Goal: Task Accomplishment & Management: Manage account settings

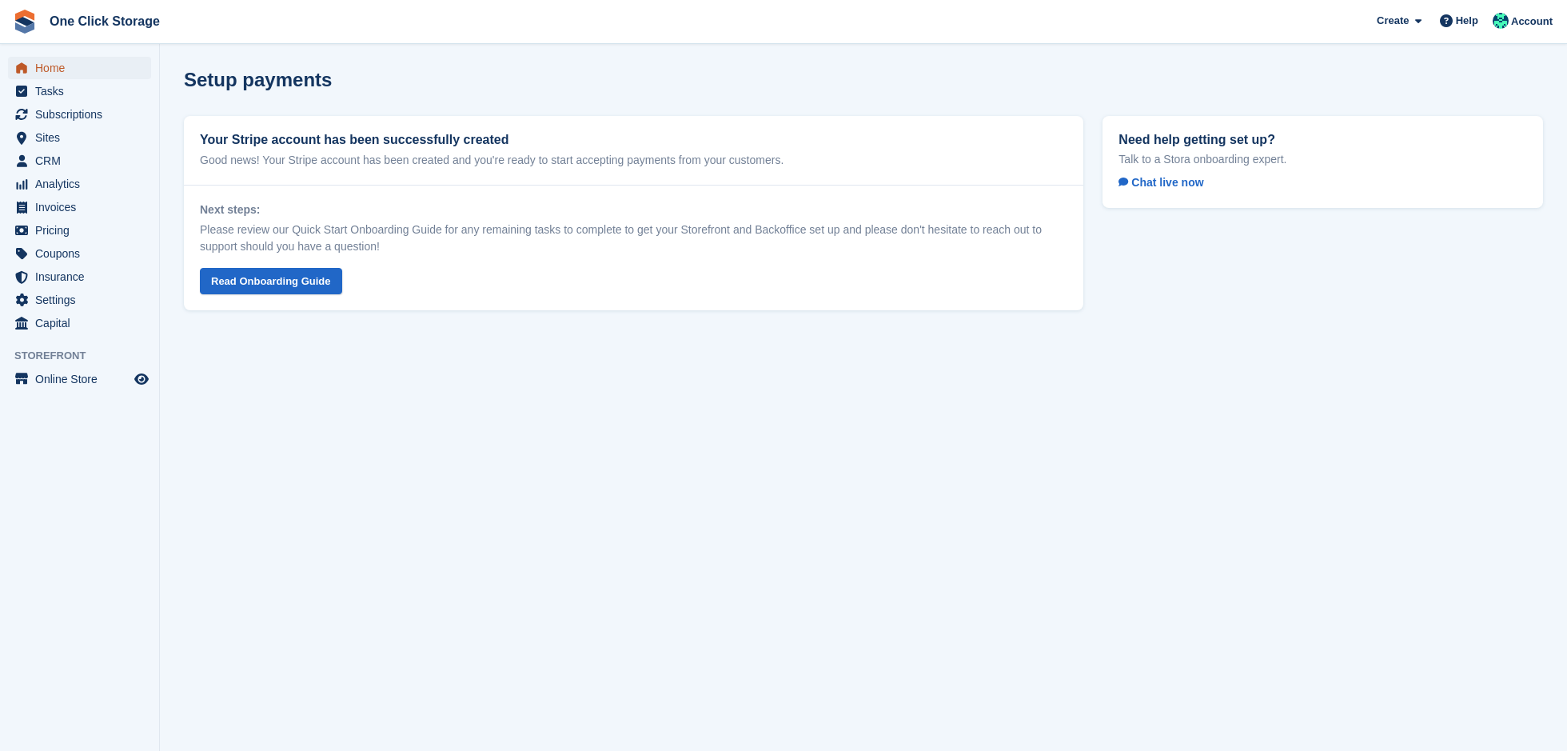
click at [95, 69] on span "Home" at bounding box center [83, 68] width 96 height 22
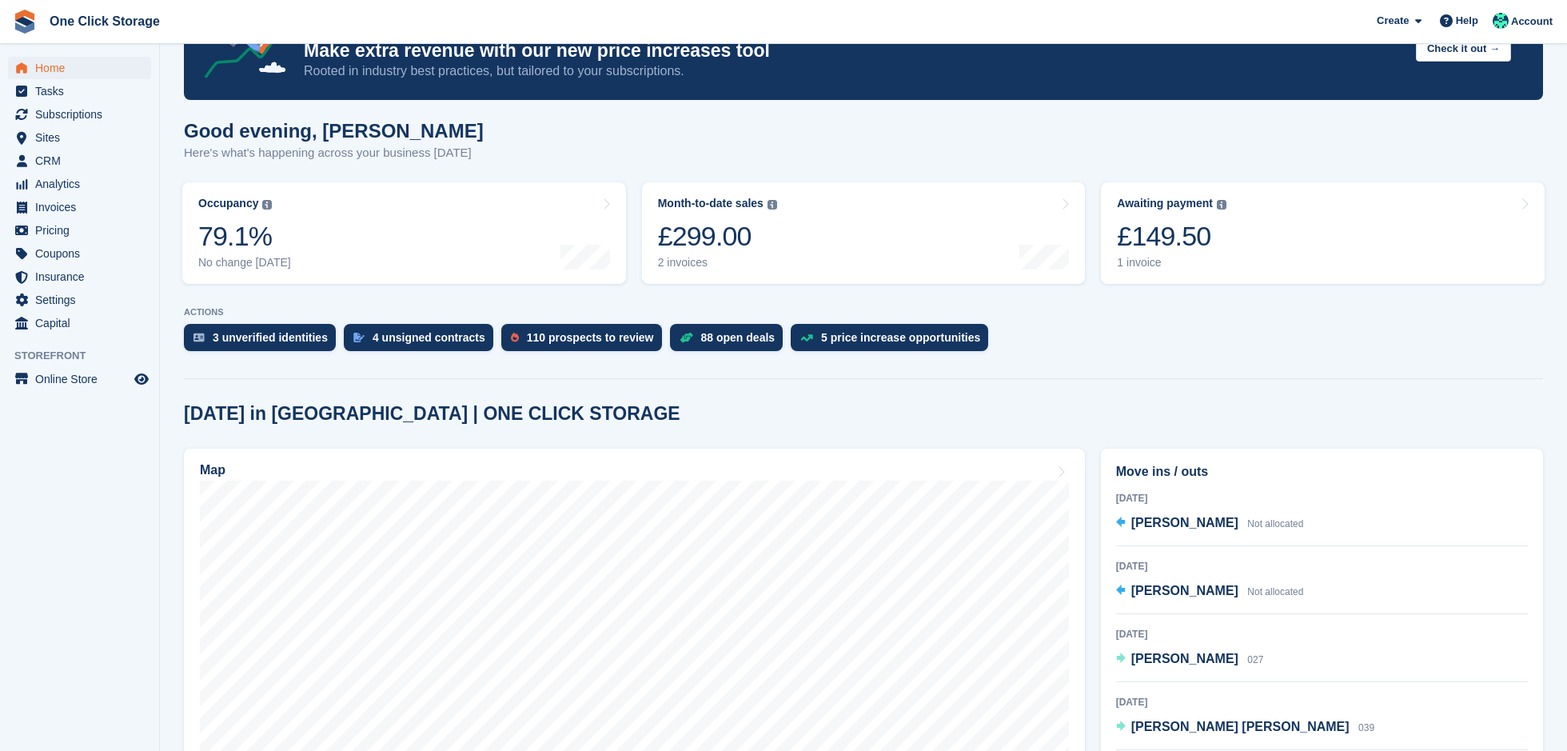
scroll to position [74, 0]
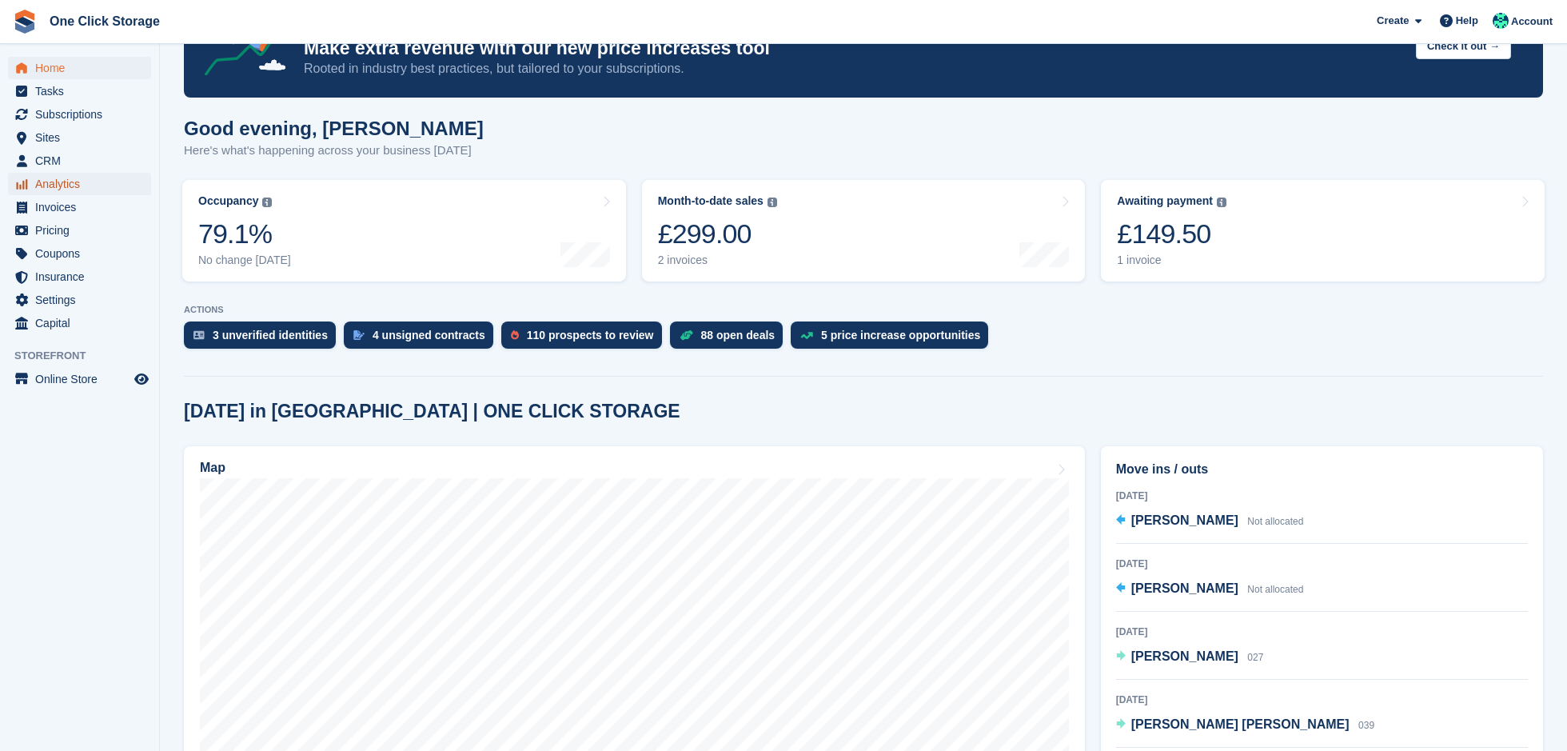
click at [82, 187] on span "Analytics" at bounding box center [83, 184] width 96 height 22
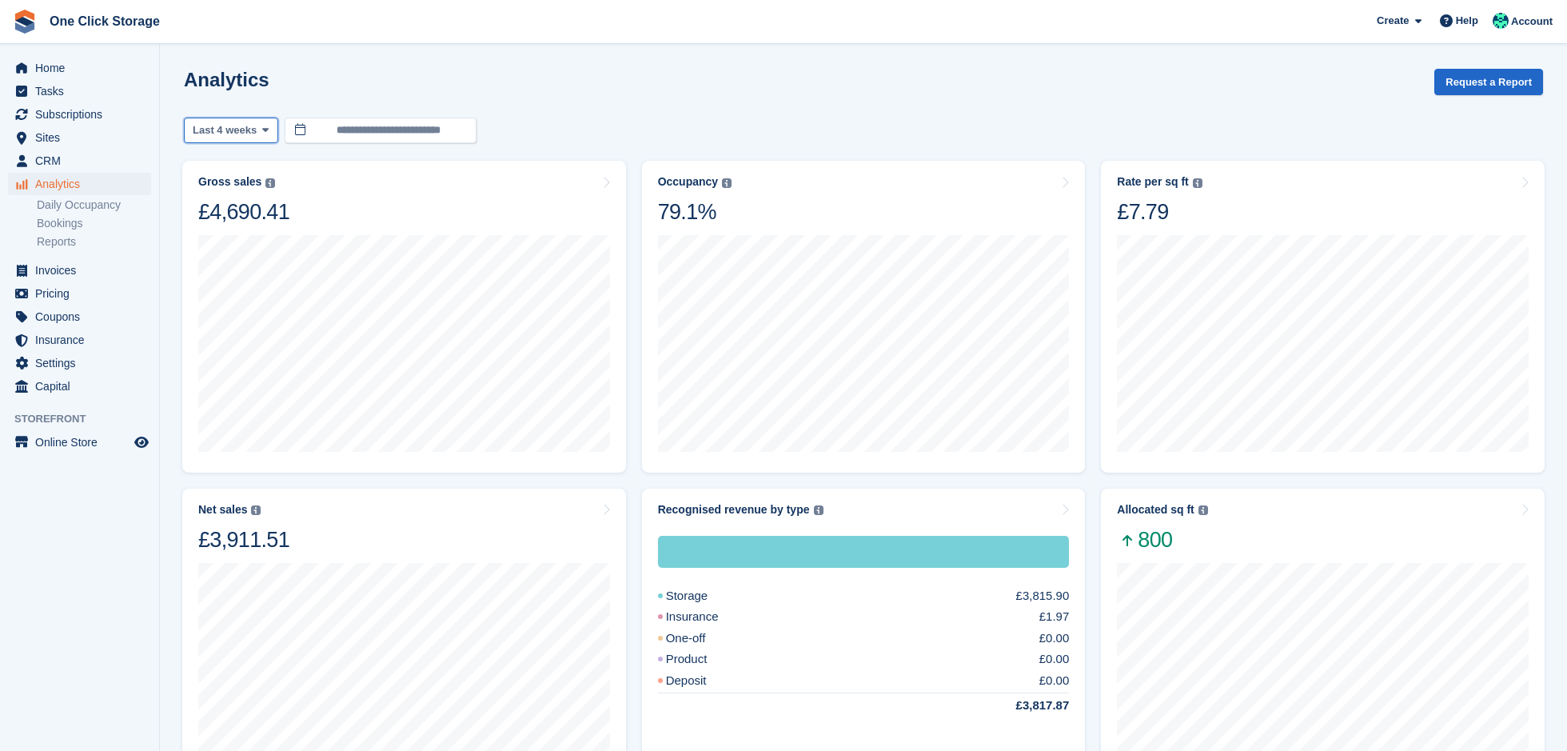
click at [256, 126] on span "Last 4 weeks" at bounding box center [225, 130] width 64 height 16
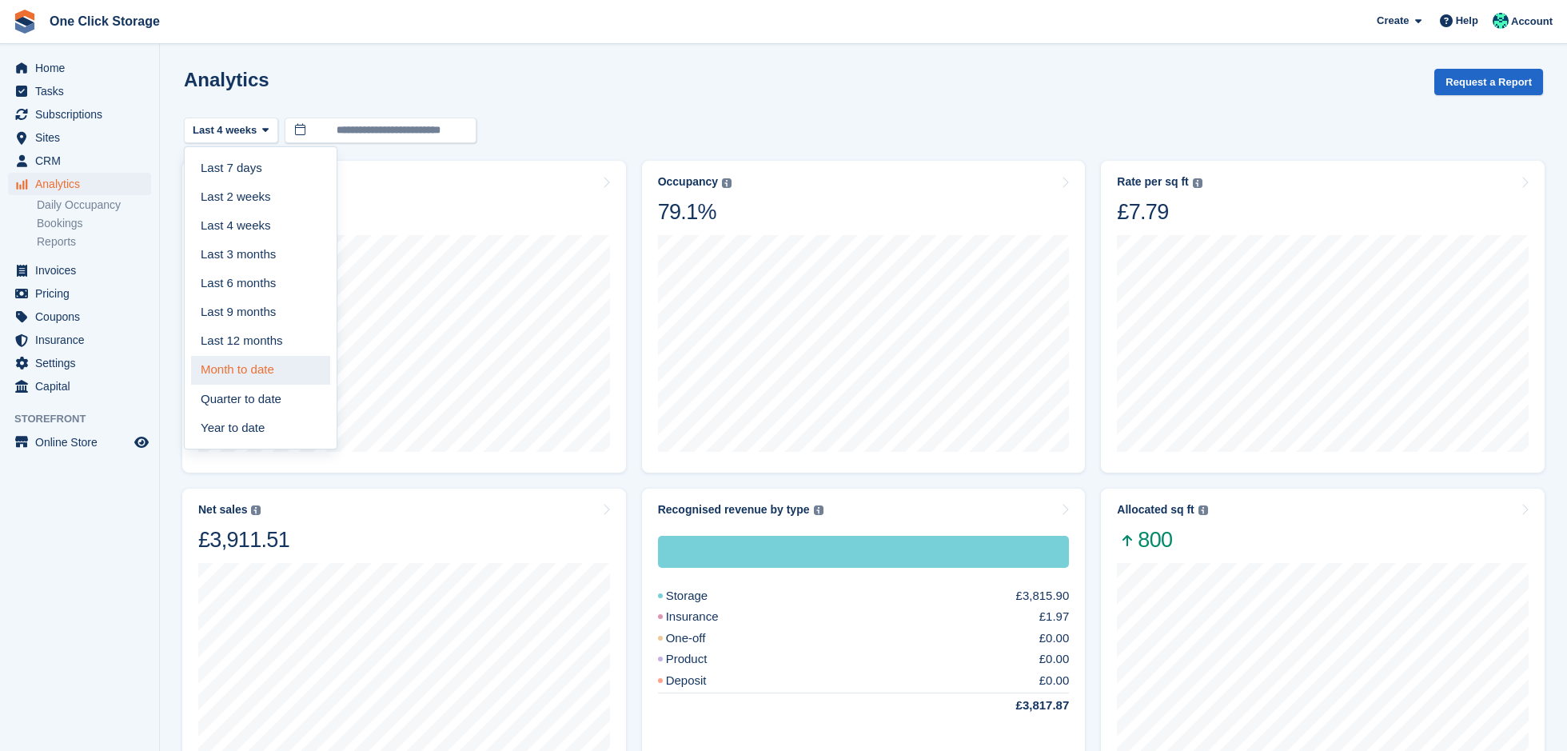
click at [263, 361] on link "Month to date" at bounding box center [260, 370] width 139 height 29
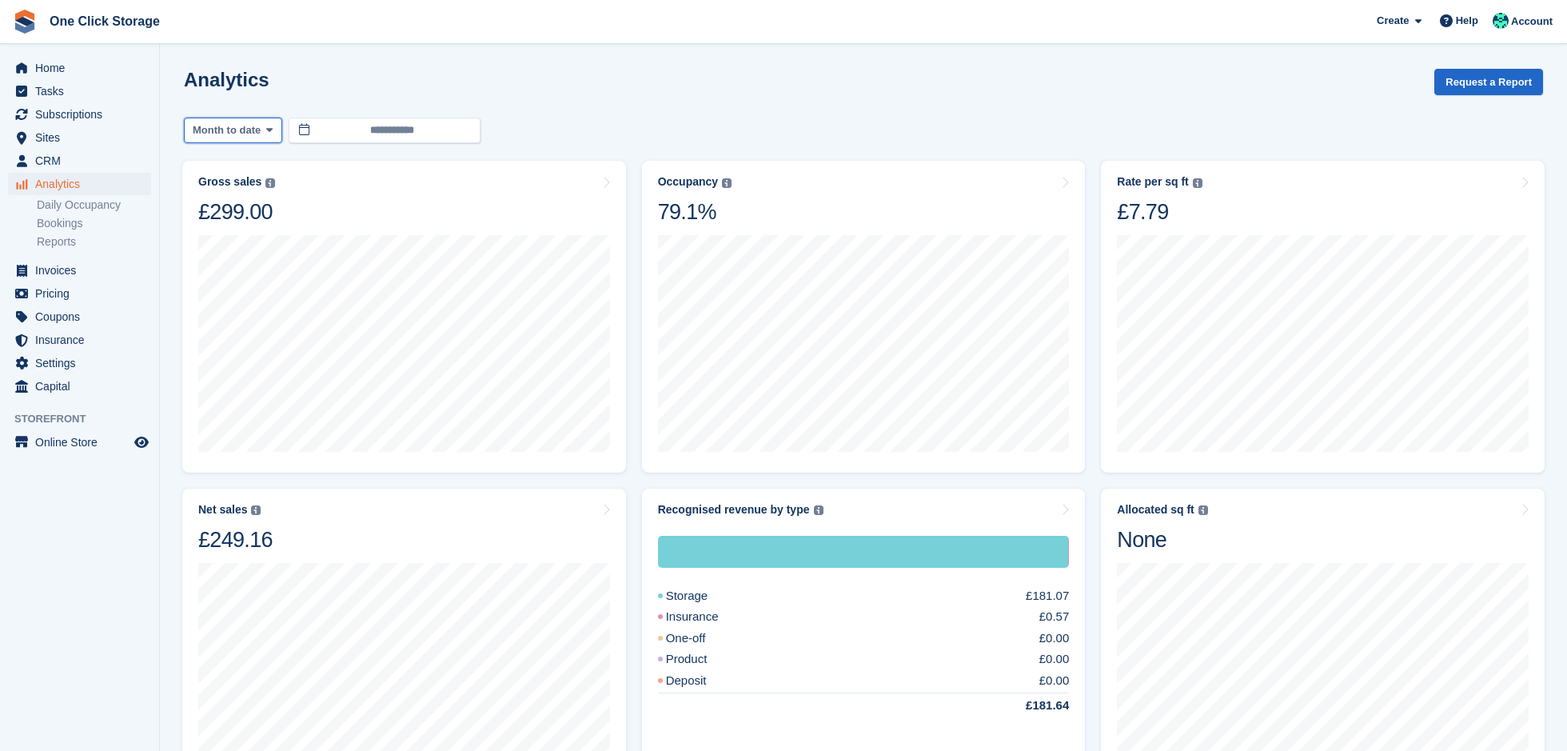
click at [255, 133] on span "Month to date" at bounding box center [227, 130] width 68 height 16
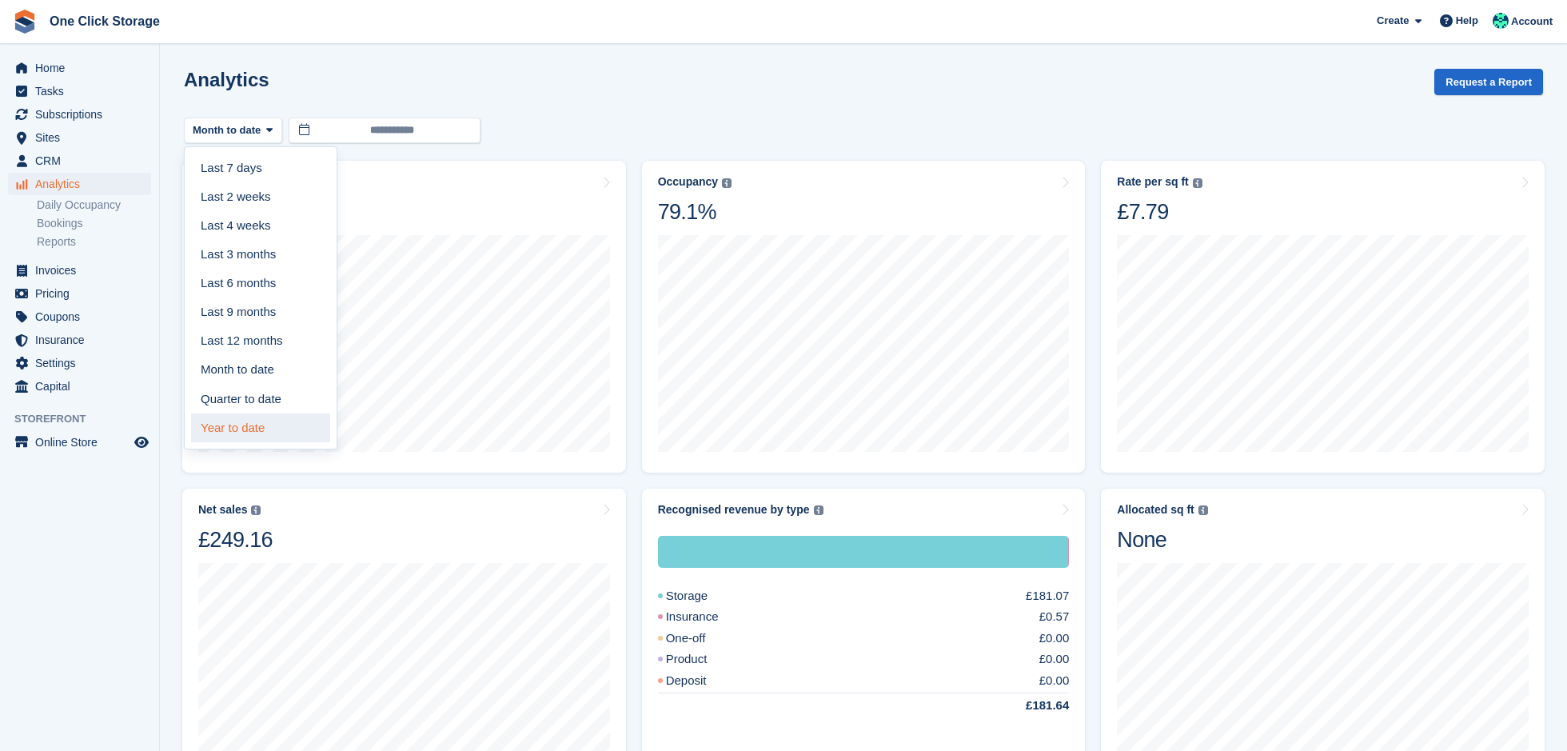
click at [270, 421] on link "Year to date" at bounding box center [260, 427] width 139 height 29
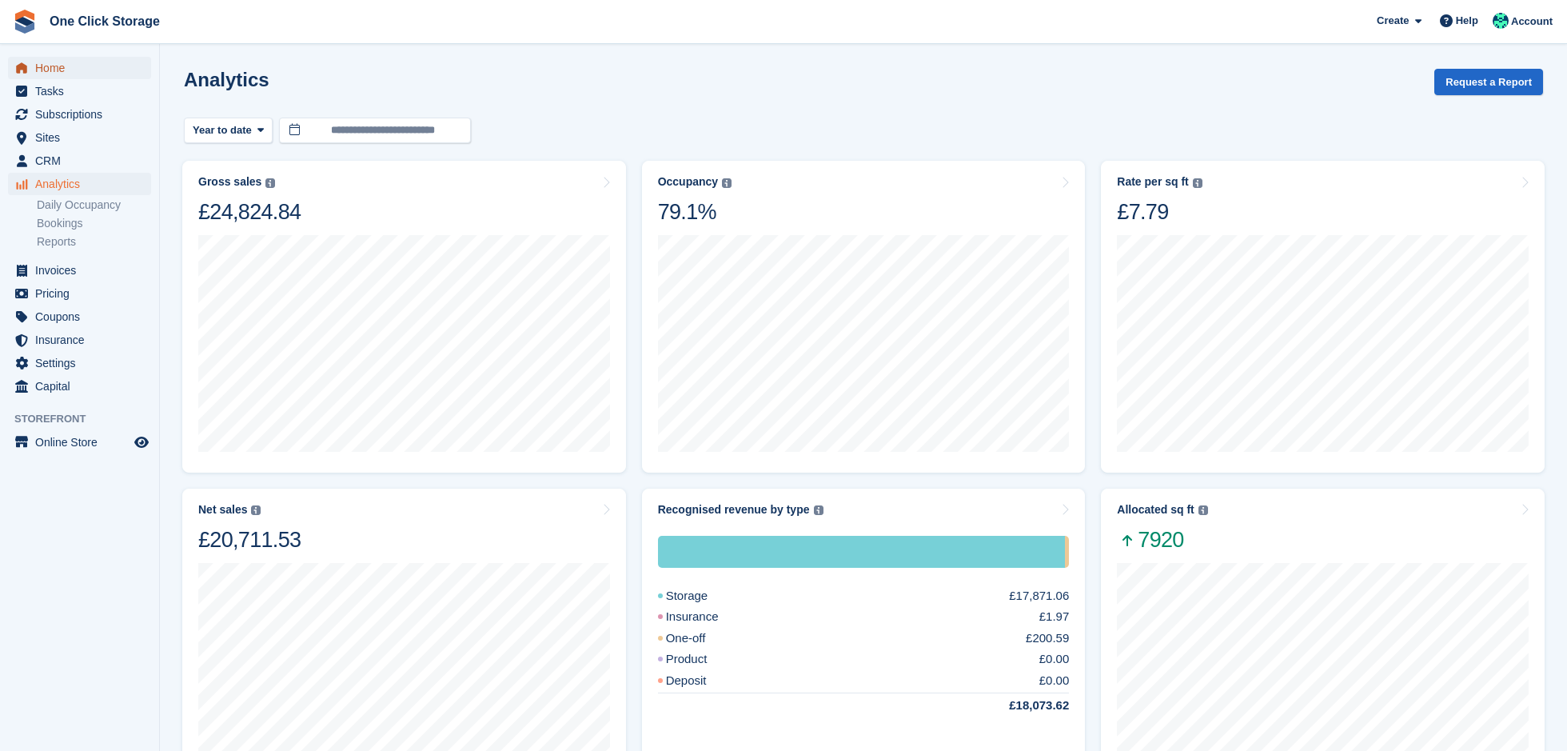
click at [57, 70] on span "Home" at bounding box center [83, 68] width 96 height 22
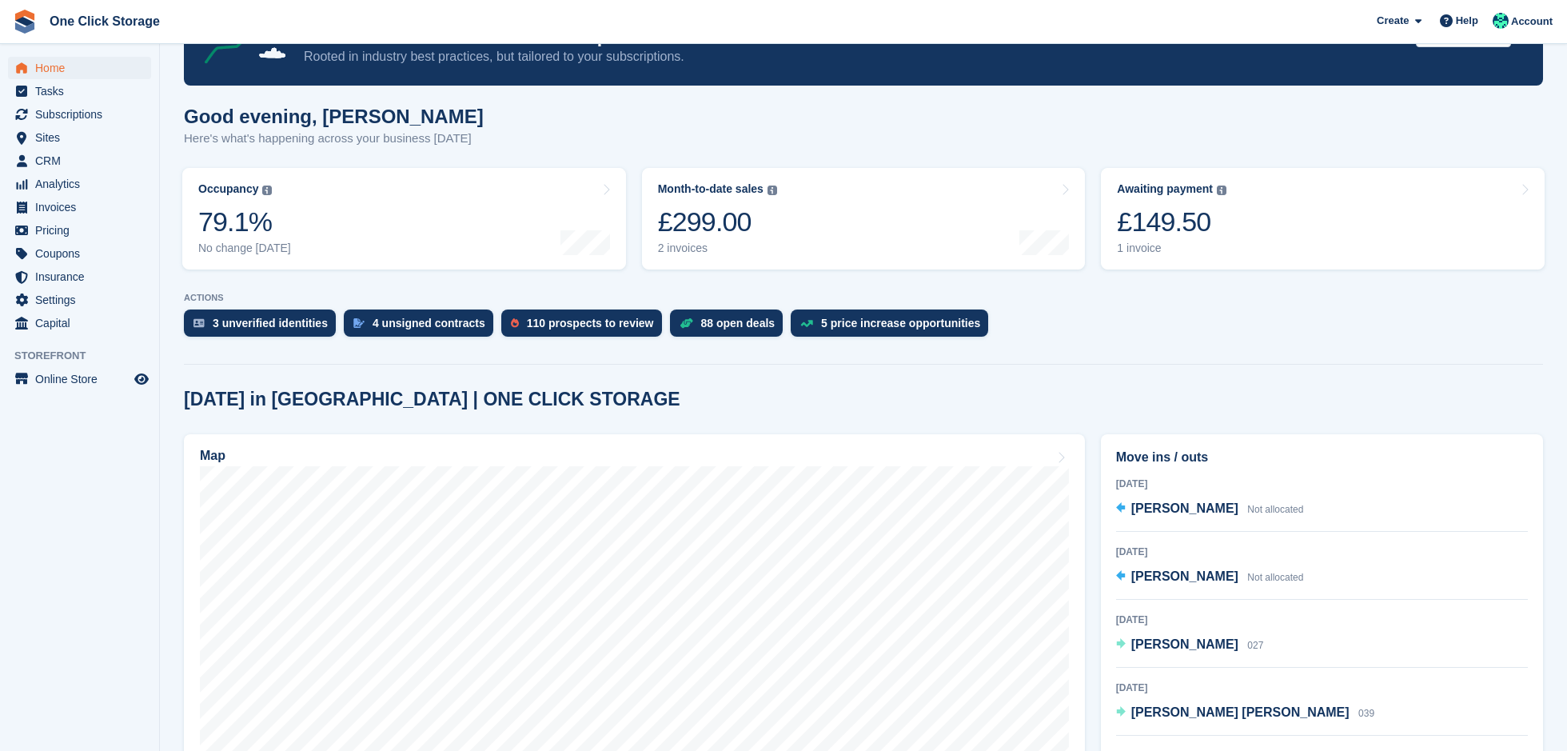
scroll to position [102, 0]
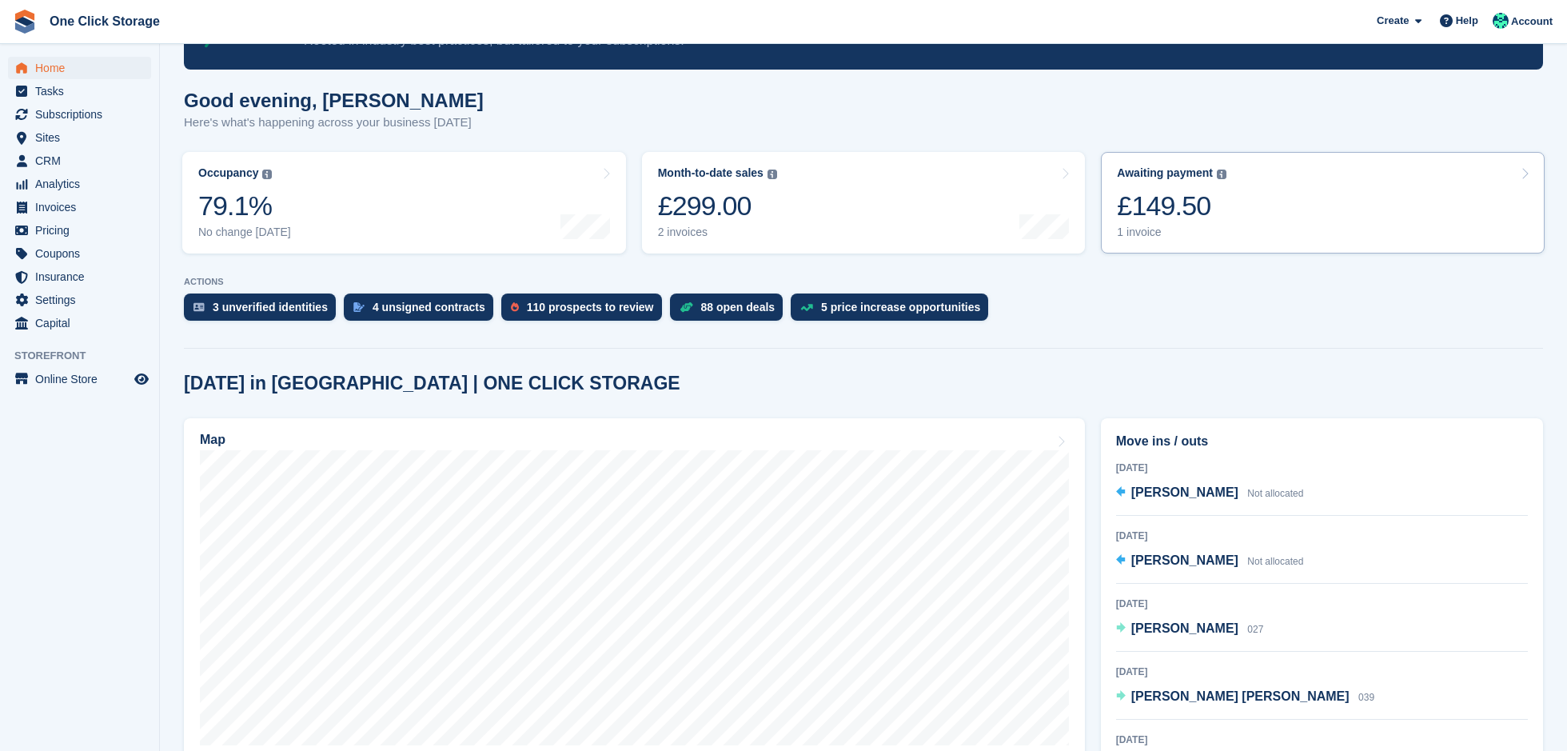
click at [1240, 189] on link "Awaiting payment The total outstanding balance on all open invoices. £149.50 1 …" at bounding box center [1323, 203] width 444 height 102
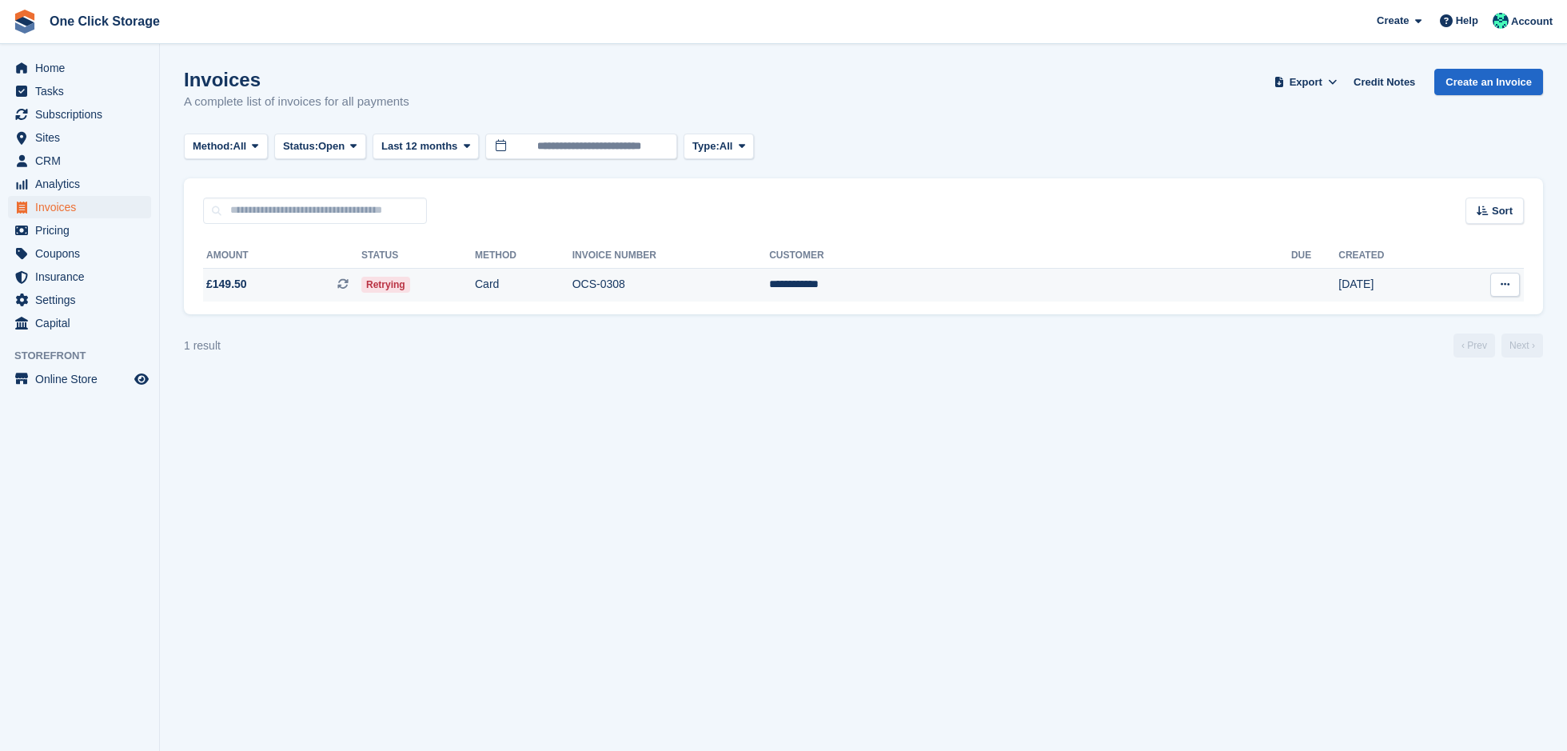
click at [237, 292] on span "£149.50" at bounding box center [226, 284] width 41 height 17
